Goal: Complete application form

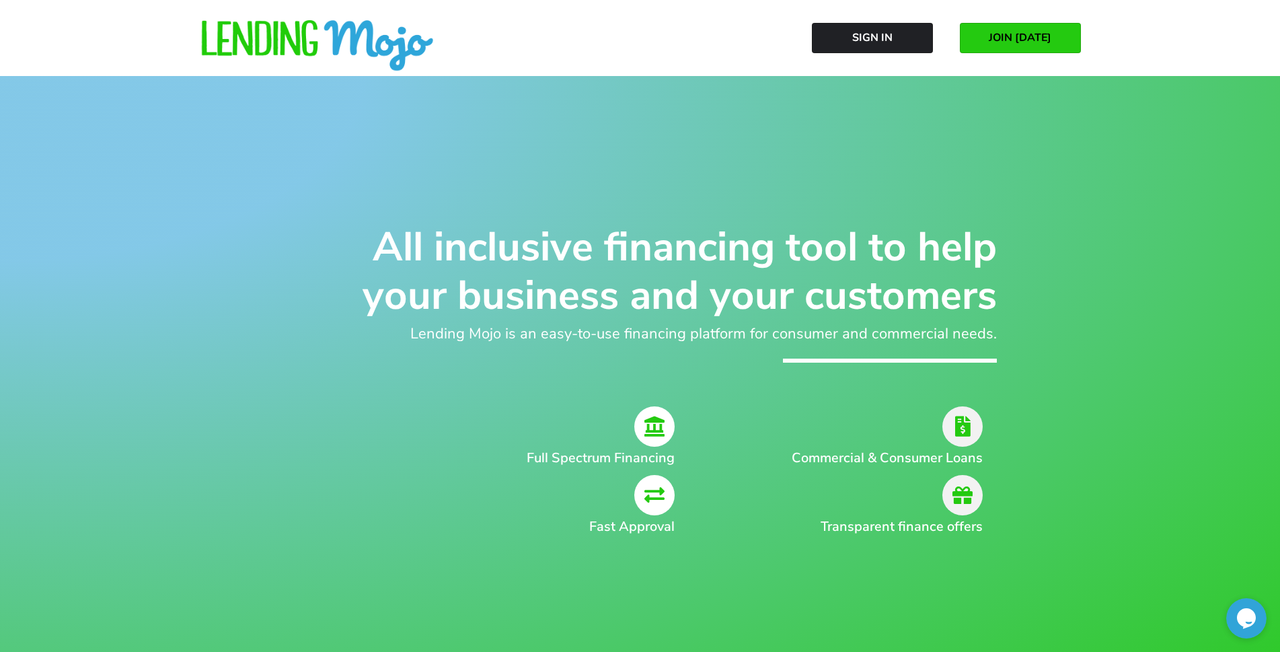
click at [1033, 43] on span "JOIN [DATE]" at bounding box center [1020, 38] width 63 height 12
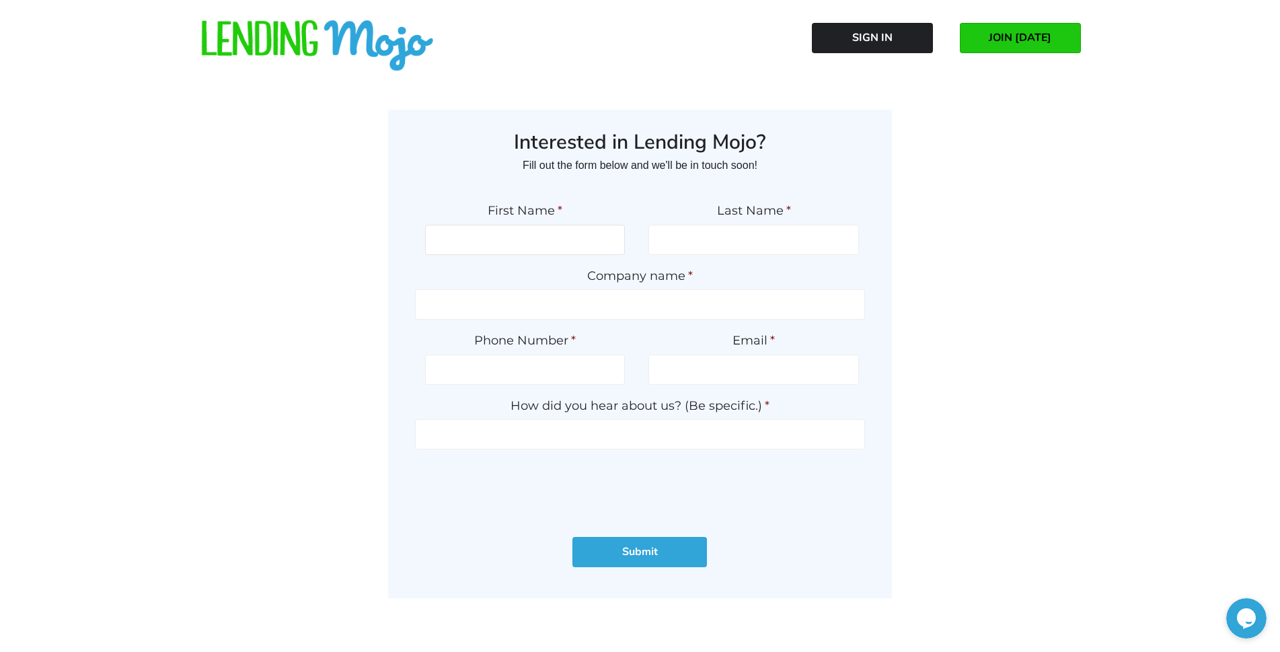
click at [541, 246] on input "First Name *" at bounding box center [525, 240] width 200 height 30
type input "r"
type input "Ryan"
type input "Grant"
type input "Motorcars Limited"
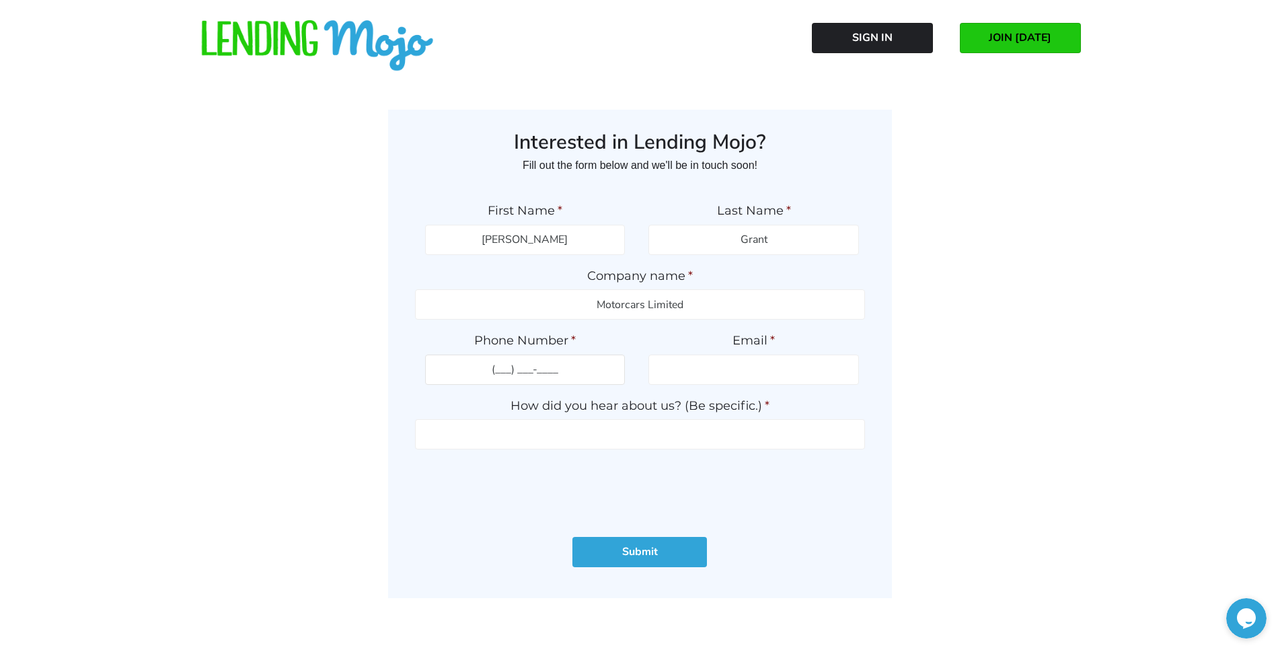
click at [598, 370] on input "(___) ___-____" at bounding box center [525, 369] width 200 height 30
type input "(941) 350-3969"
click at [741, 370] on input "Email *" at bounding box center [753, 369] width 211 height 30
type input "ryanbgrant@gmail.com"
click at [736, 436] on input "How did you hear about us? (Be specific.) *" at bounding box center [640, 434] width 450 height 30
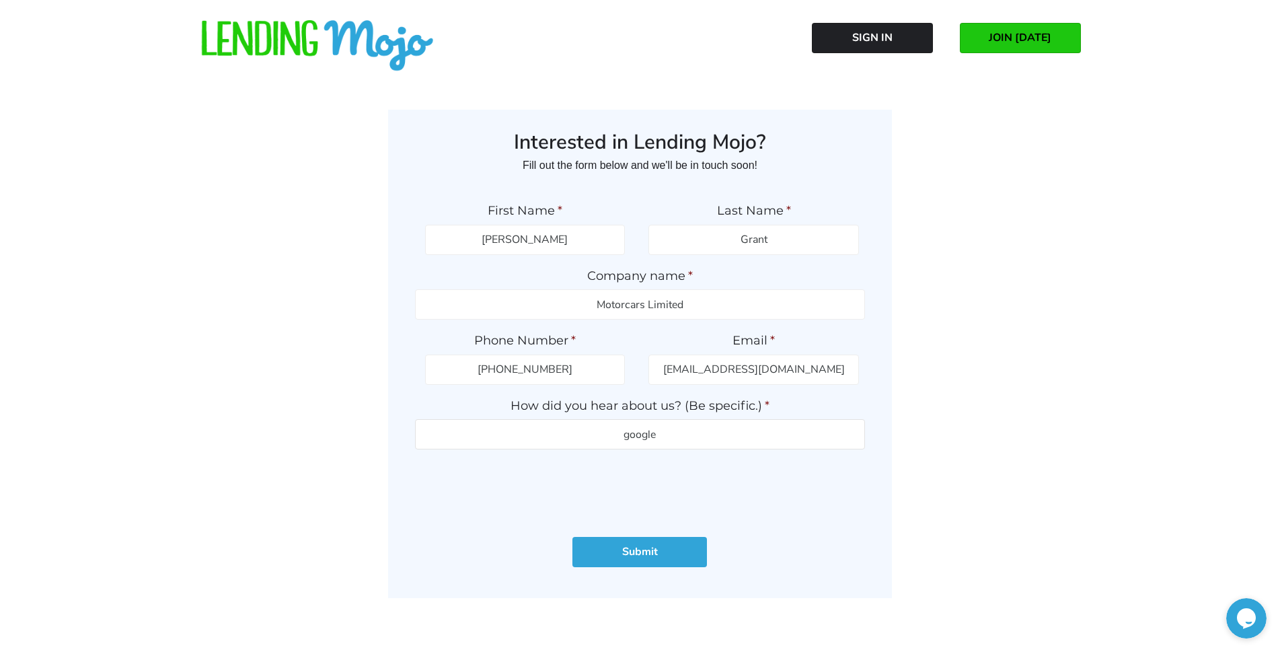
type input "google"
click at [605, 554] on input "Submit" at bounding box center [639, 552] width 135 height 30
